Goal: Find specific page/section: Find specific page/section

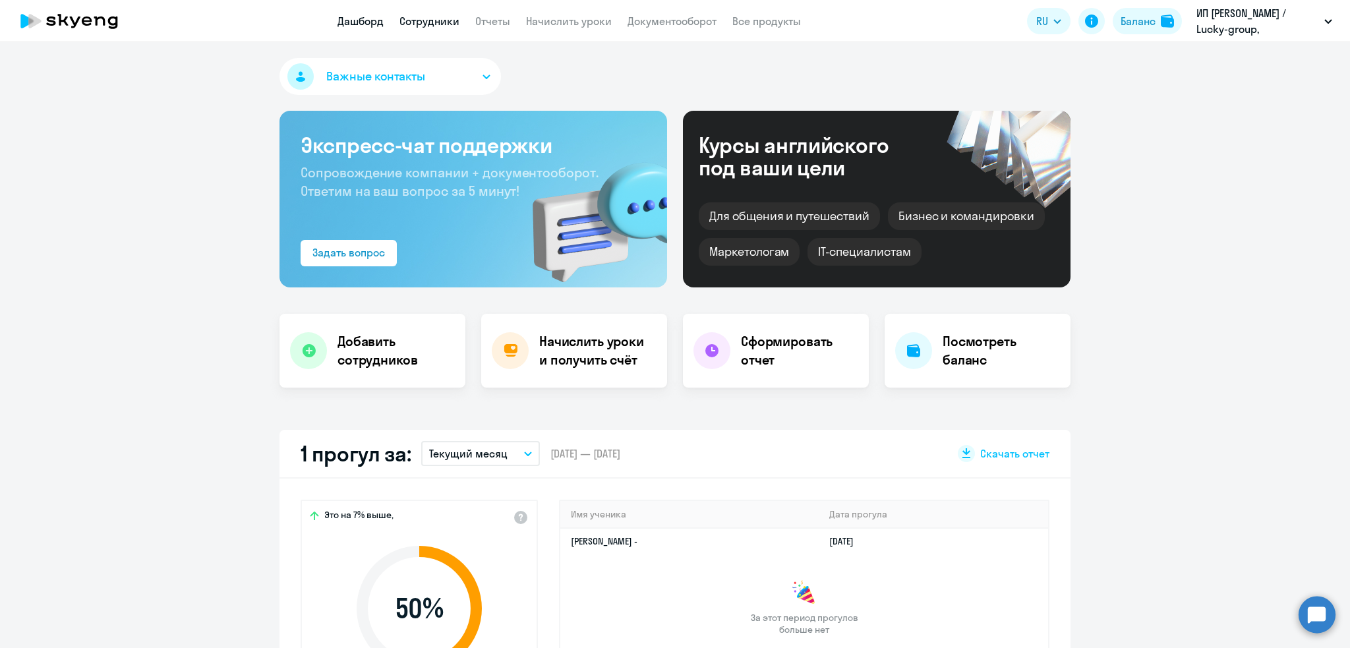
click at [414, 22] on link "Сотрудники" at bounding box center [430, 21] width 60 height 13
select select "30"
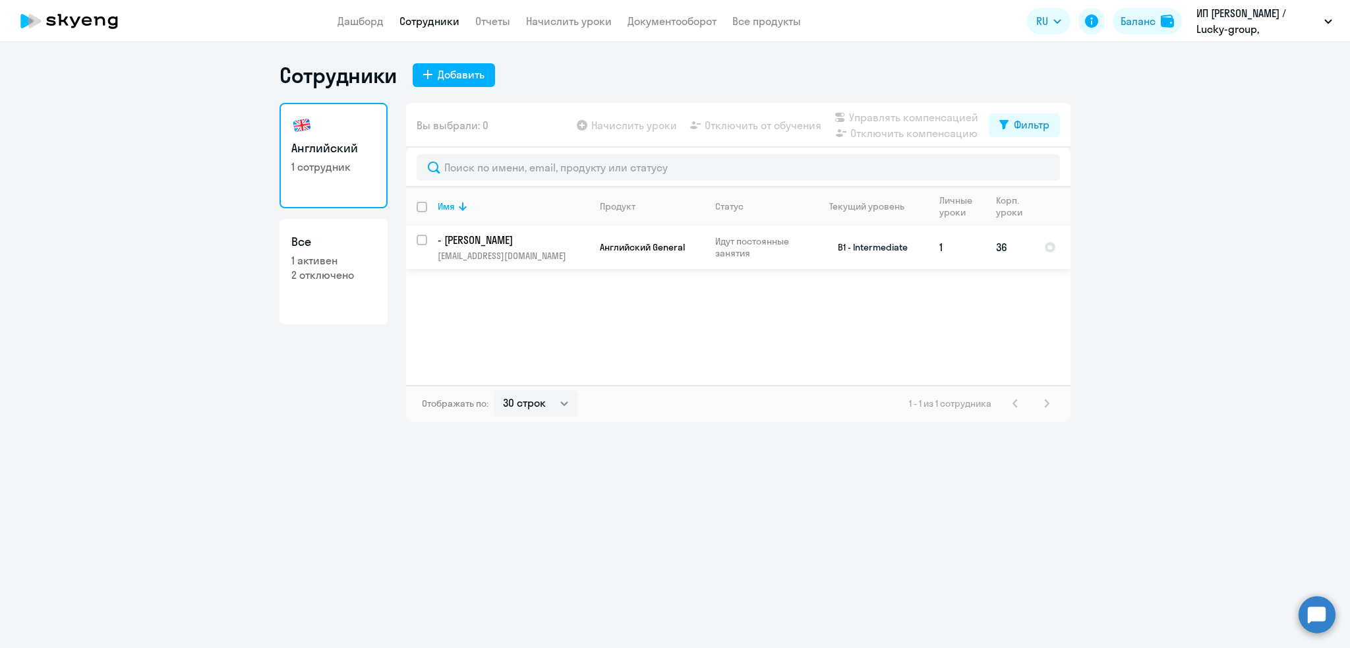
click at [491, 243] on p "- [PERSON_NAME]" at bounding box center [512, 240] width 149 height 15
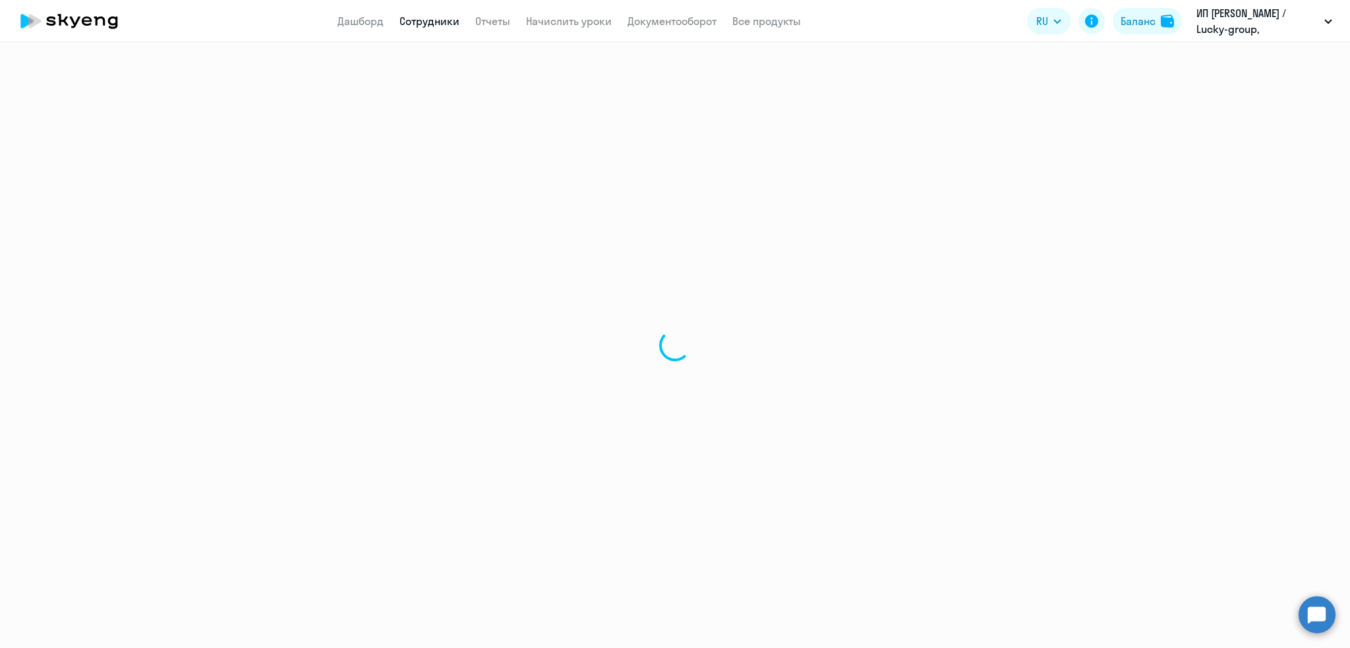
select select "english"
